Goal: Task Accomplishment & Management: Manage account settings

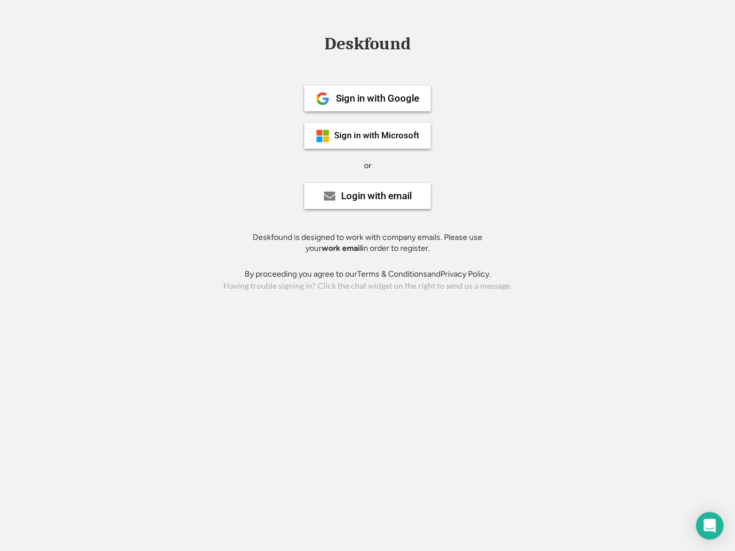
click at [368, 164] on div "or" at bounding box center [367, 165] width 7 height 11
click at [368, 46] on div "Deskfound" at bounding box center [368, 44] width 98 height 18
click at [314, 43] on div "Deskfound" at bounding box center [367, 46] width 735 height 22
click at [368, 46] on div "Deskfound" at bounding box center [368, 44] width 98 height 18
click at [368, 165] on div "or" at bounding box center [367, 165] width 7 height 11
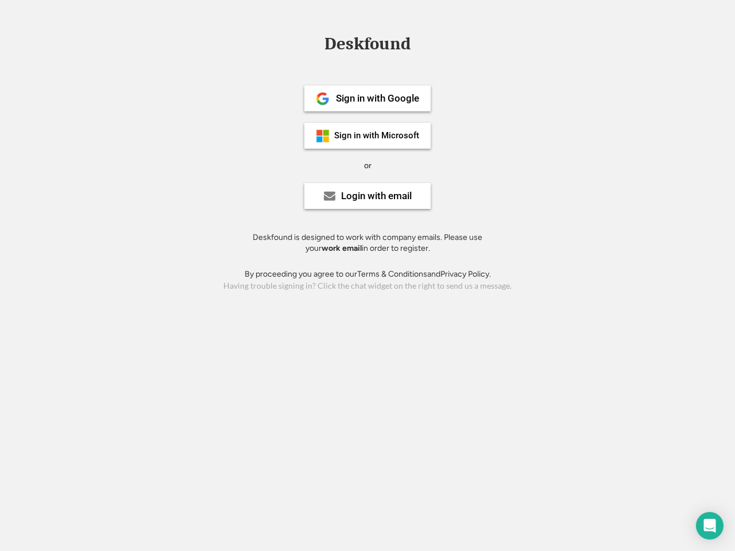
click at [368, 98] on div "Sign in with Google" at bounding box center [377, 99] width 83 height 10
click at [377, 98] on div "Sign in with Google" at bounding box center [377, 99] width 83 height 10
click at [323, 99] on img at bounding box center [323, 99] width 14 height 14
click at [368, 136] on div "Sign in with Microsoft" at bounding box center [376, 136] width 85 height 9
click at [377, 136] on div "Sign in with Microsoft" at bounding box center [376, 136] width 85 height 9
